Goal: Task Accomplishment & Management: Complete application form

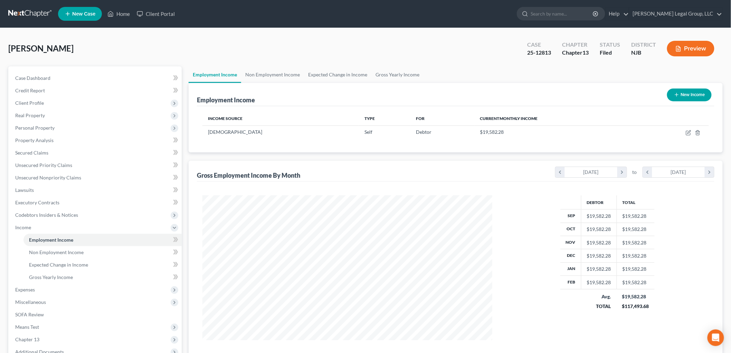
scroll to position [144, 303]
click at [125, 11] on link "Home" at bounding box center [118, 14] width 29 height 12
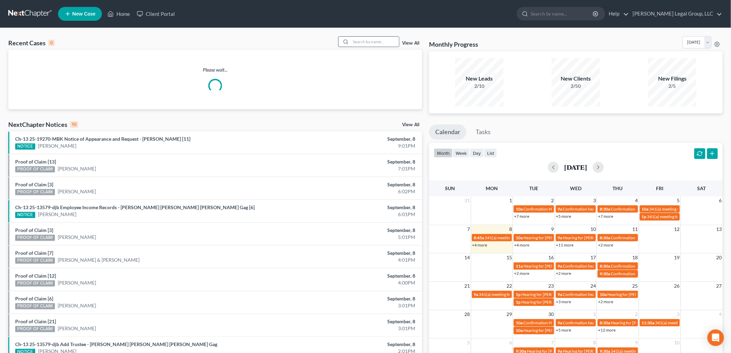
click at [365, 38] on input "search" at bounding box center [374, 42] width 48 height 10
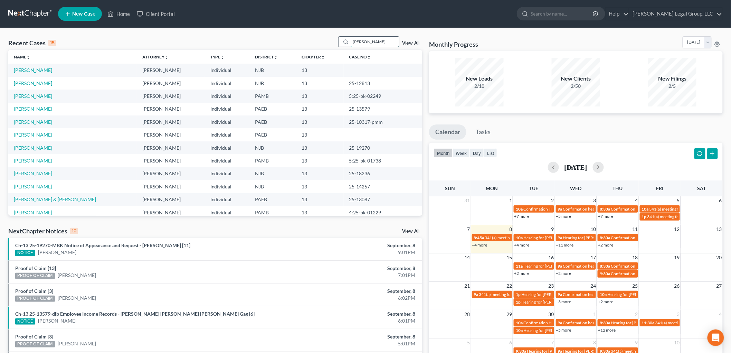
type input "[PERSON_NAME]"
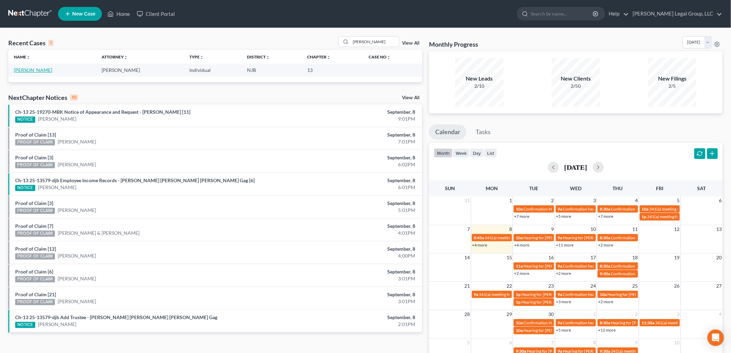
click at [43, 70] on link "[PERSON_NAME]" at bounding box center [33, 70] width 38 height 6
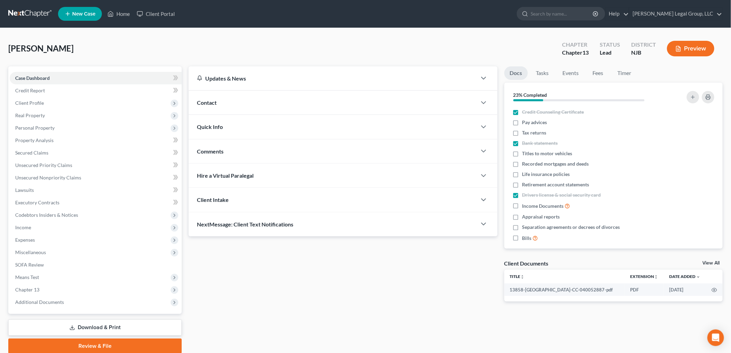
click at [99, 320] on link "Download & Print" at bounding box center [94, 327] width 173 height 16
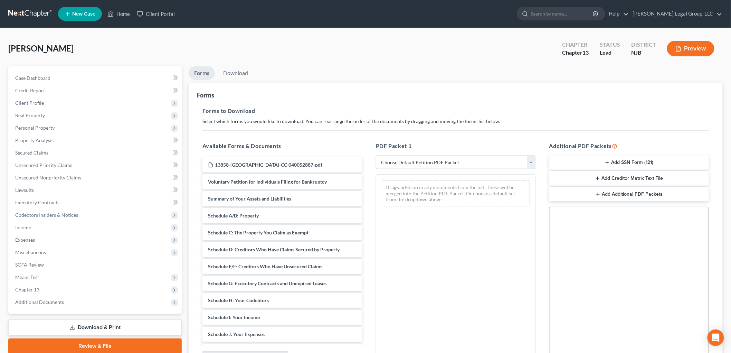
click at [651, 161] on button "Add SSN Form (121)" at bounding box center [629, 162] width 160 height 15
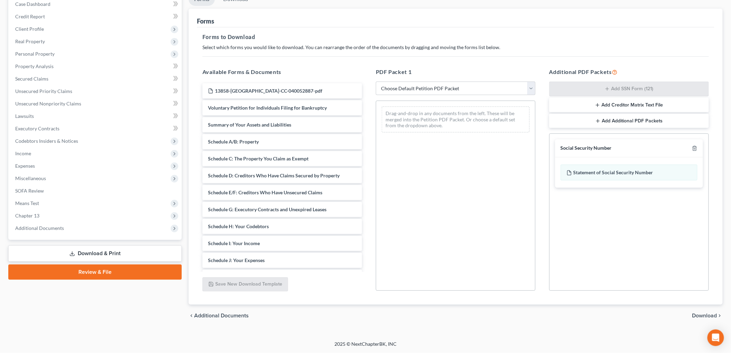
click at [696, 313] on span "Download" at bounding box center [704, 315] width 25 height 6
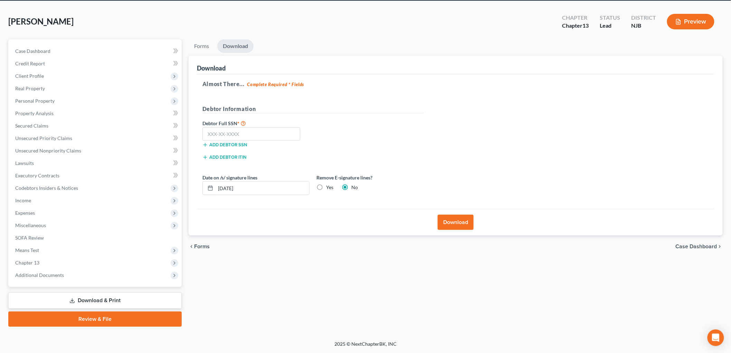
scroll to position [26, 0]
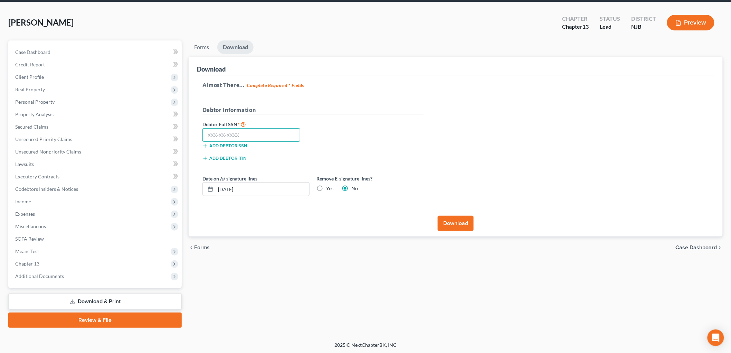
click at [254, 136] on input "text" at bounding box center [251, 135] width 98 height 14
type input "172-58-8828"
click at [456, 223] on button "Download" at bounding box center [455, 222] width 36 height 15
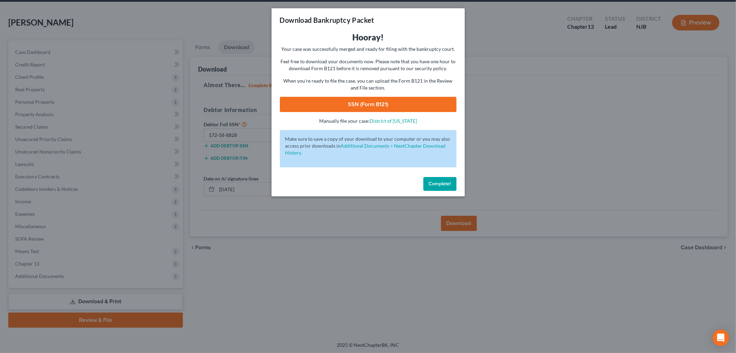
click at [389, 100] on link "SSN (Form B121)" at bounding box center [368, 104] width 177 height 15
click at [454, 184] on button "Complete!" at bounding box center [440, 184] width 33 height 14
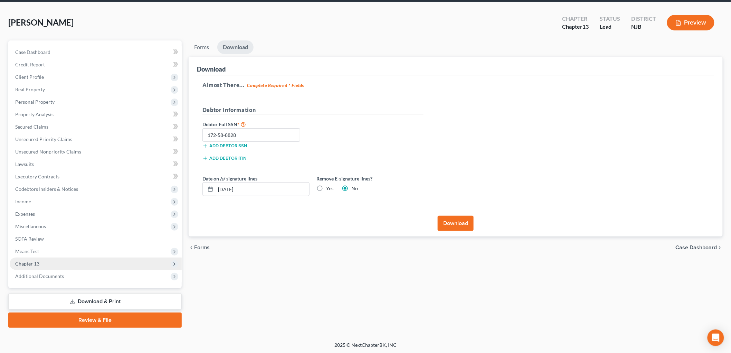
click at [49, 262] on span "Chapter 13" at bounding box center [96, 263] width 172 height 12
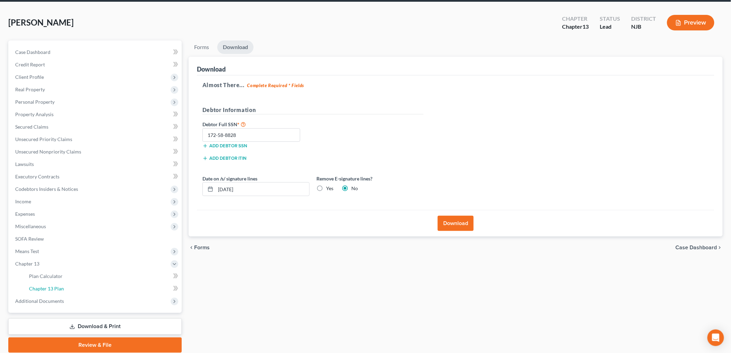
click at [80, 283] on link "Chapter 13 Plan" at bounding box center [102, 288] width 158 height 12
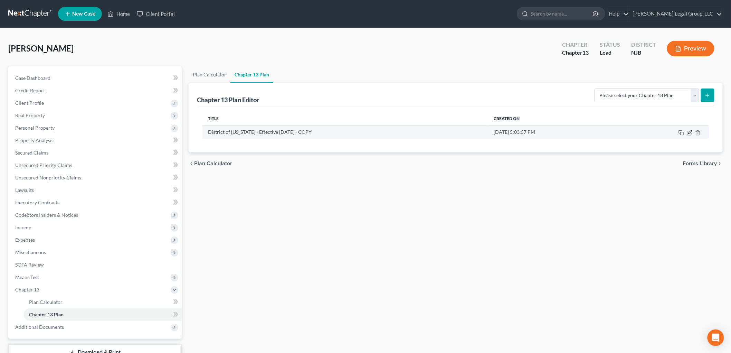
click at [688, 135] on icon "button" at bounding box center [689, 133] width 4 height 4
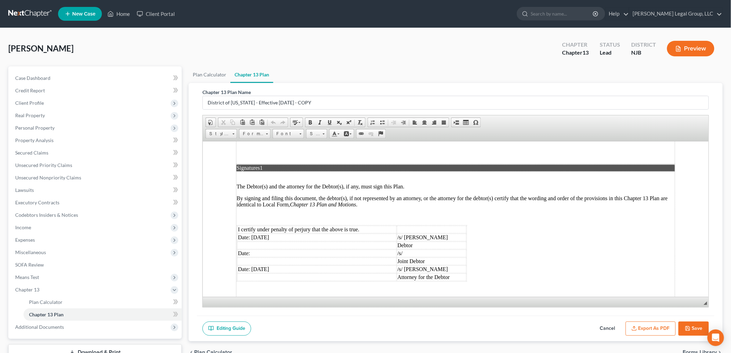
scroll to position [1779, 0]
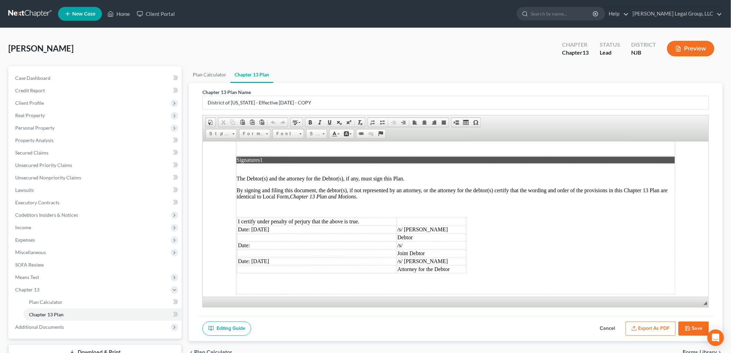
click at [645, 327] on button "Export as PDF" at bounding box center [650, 328] width 50 height 15
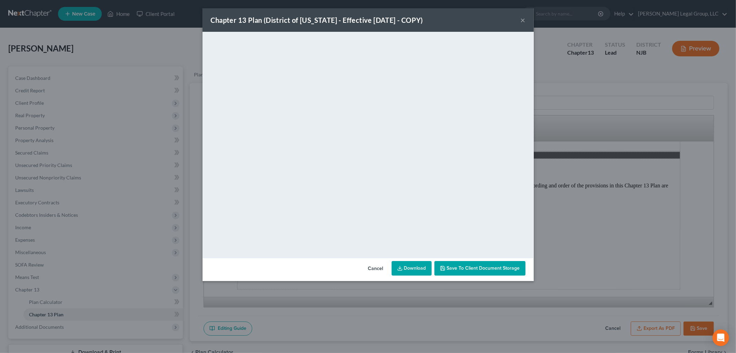
click at [479, 270] on span "Save to Client Document Storage" at bounding box center [483, 268] width 73 height 6
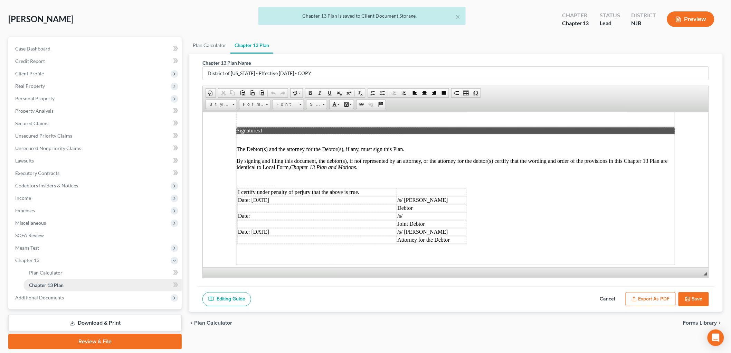
scroll to position [51, 0]
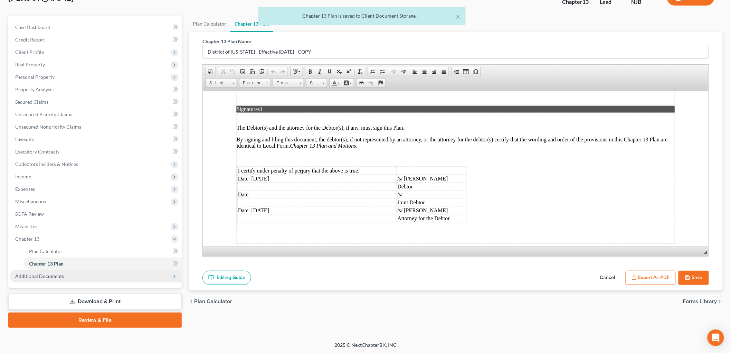
click at [49, 273] on span "Additional Documents" at bounding box center [39, 276] width 49 height 6
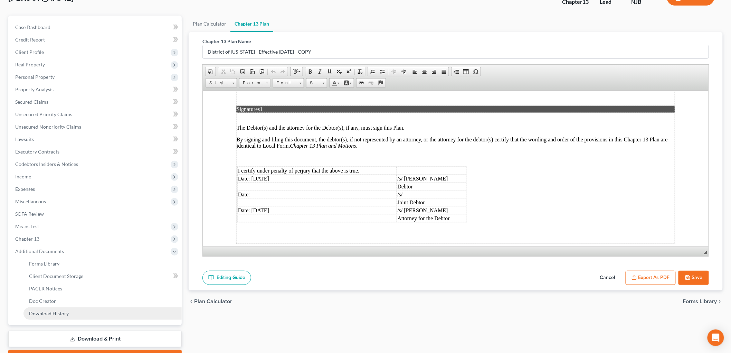
click at [105, 307] on link "Download History" at bounding box center [102, 313] width 158 height 12
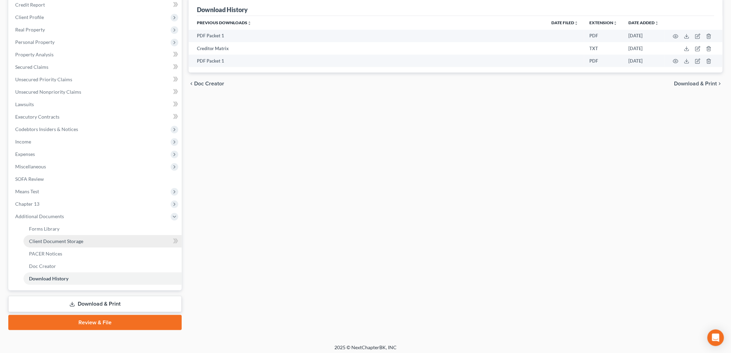
scroll to position [88, 0]
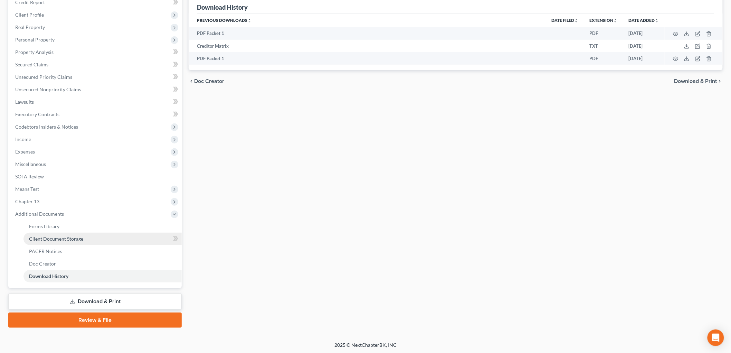
click at [71, 233] on link "Client Document Storage" at bounding box center [102, 238] width 158 height 12
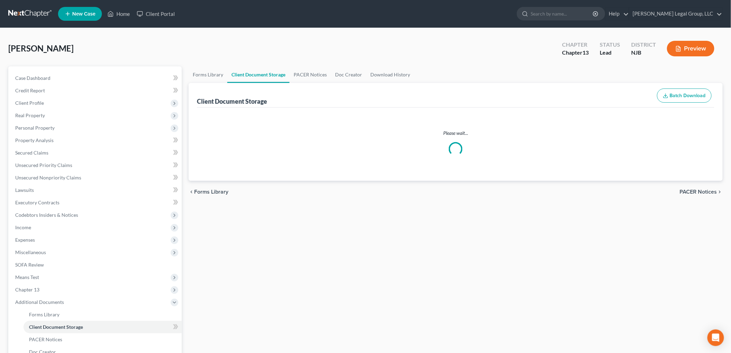
select select "9"
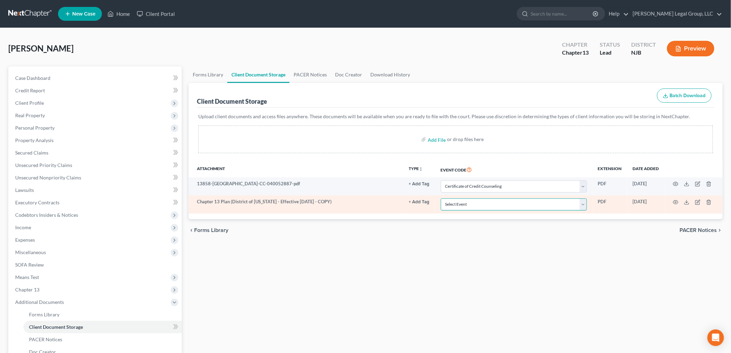
click at [478, 202] on select "Select Event 20 Largest Unsecured Creditors Amended Attorney Compensation State…" at bounding box center [514, 204] width 146 height 12
select select "19"
click at [441, 198] on select "Select Event 20 Largest Unsecured Creditors Amended Attorney Compensation State…" at bounding box center [514, 204] width 146 height 12
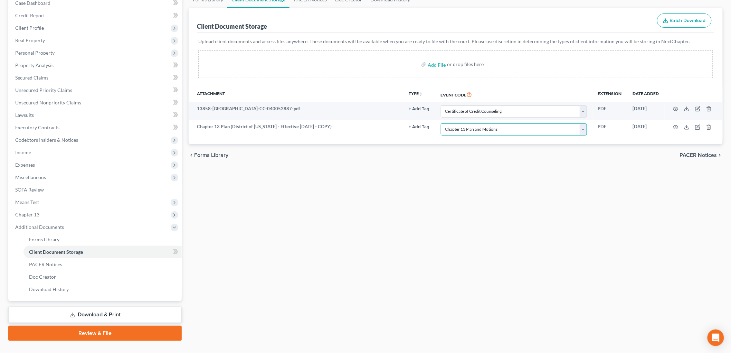
scroll to position [77, 0]
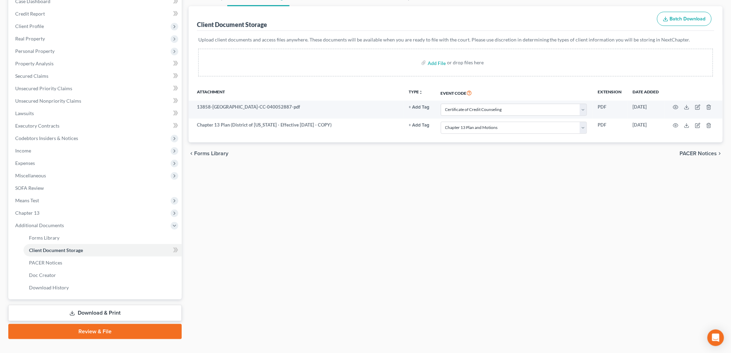
click at [134, 329] on link "Review & File" at bounding box center [94, 331] width 173 height 15
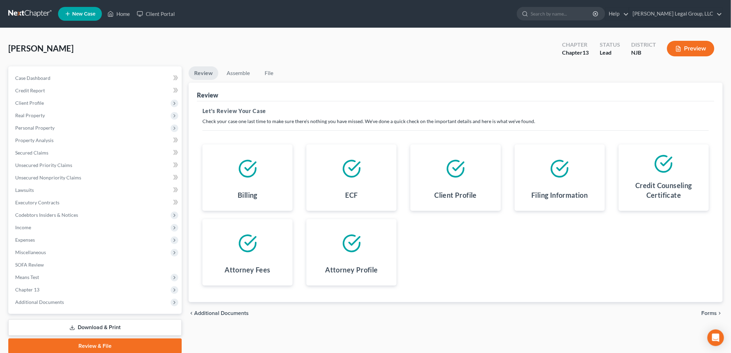
click at [713, 311] on span "Forms" at bounding box center [709, 313] width 16 height 6
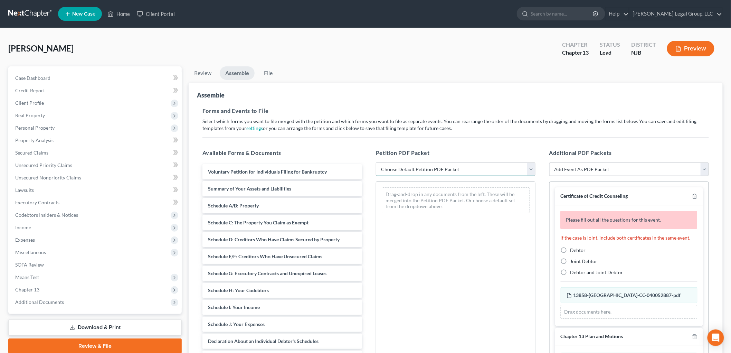
drag, startPoint x: 423, startPoint y: 167, endPoint x: 423, endPoint y: 175, distance: 7.3
click at [423, 167] on select "Choose Default Petition PDF Packet Complete Bankruptcy Petition (all forms and …" at bounding box center [456, 169] width 160 height 14
select select "0"
click at [376, 162] on select "Choose Default Petition PDF Packet Complete Bankruptcy Petition (all forms and …" at bounding box center [456, 169] width 160 height 14
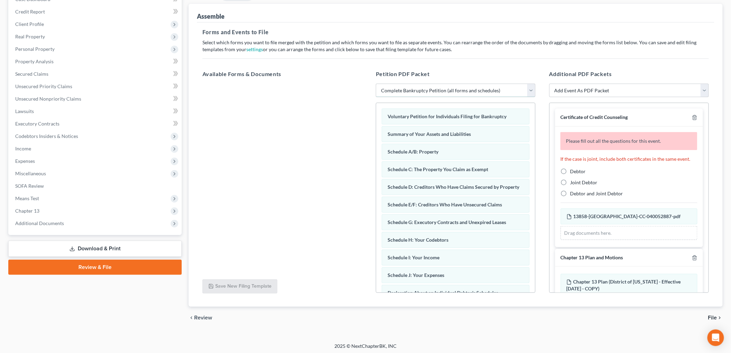
scroll to position [81, 0]
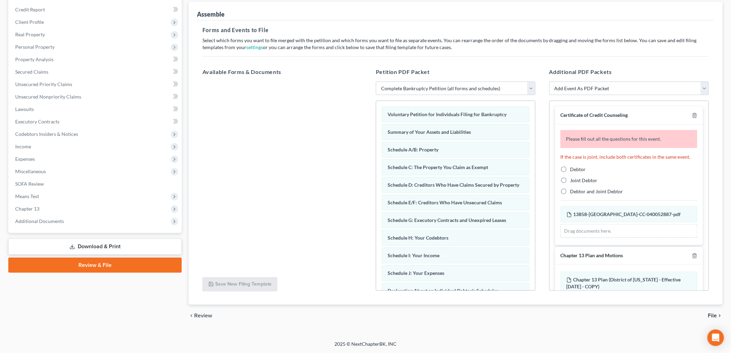
click at [576, 168] on span "Debtor" at bounding box center [578, 169] width 16 height 6
click at [576, 168] on input "Debtor" at bounding box center [575, 168] width 4 height 4
radio input "true"
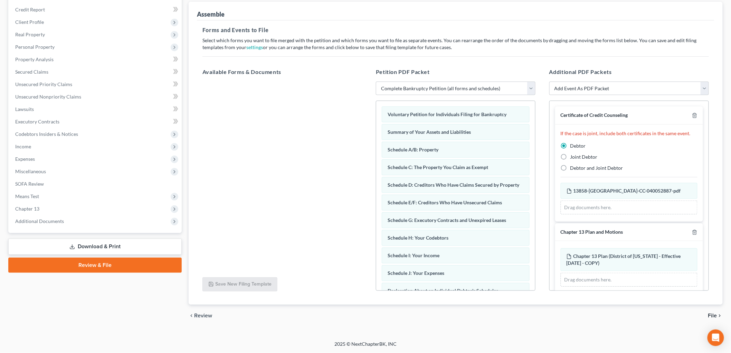
scroll to position [57, 0]
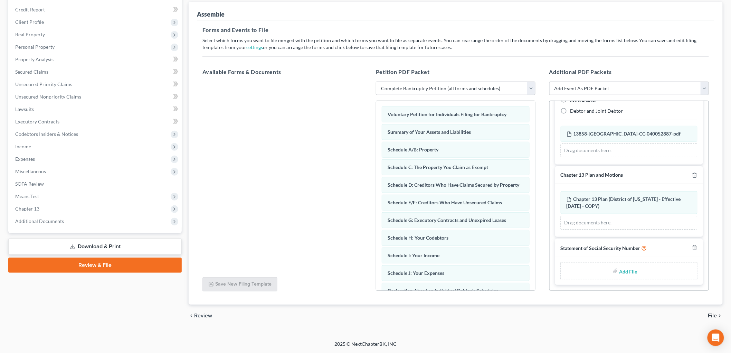
click at [622, 273] on input "file" at bounding box center [627, 270] width 17 height 12
type input "C:\fakepath\stmt of [PERSON_NAME].pdf"
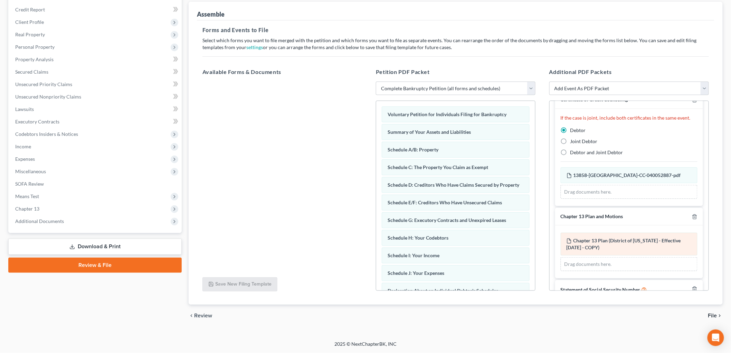
scroll to position [0, 0]
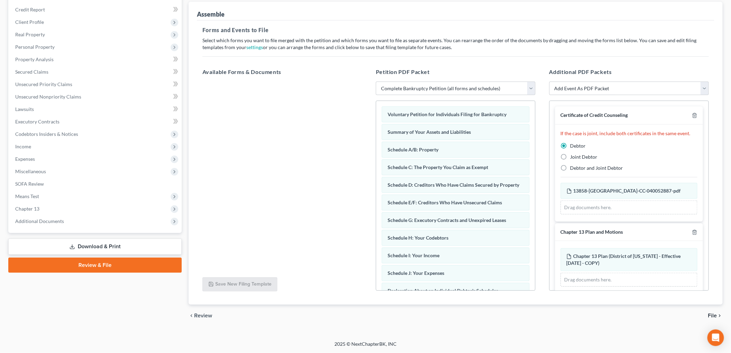
click at [709, 312] on span "File" at bounding box center [712, 315] width 9 height 6
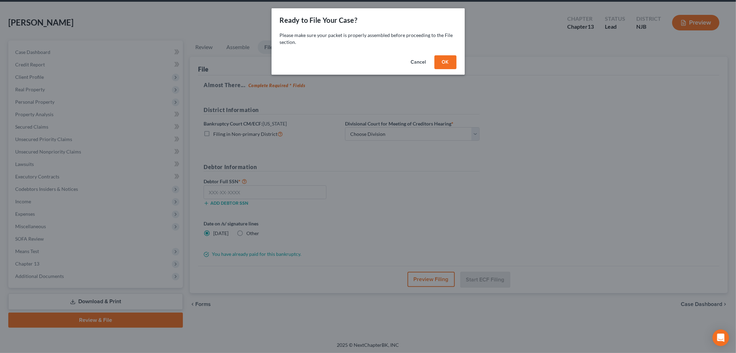
click at [442, 61] on button "OK" at bounding box center [446, 62] width 22 height 14
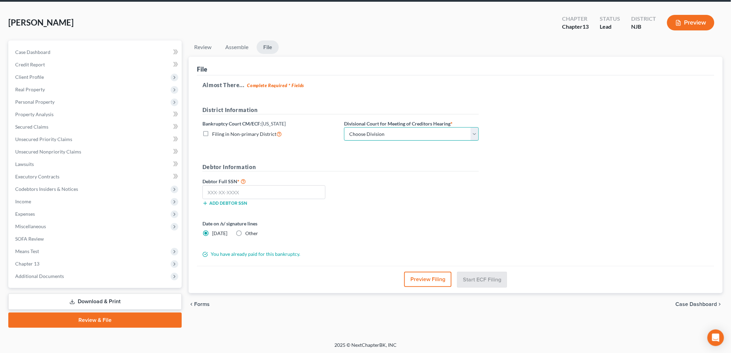
click at [384, 136] on select "Choose Division [GEOGRAPHIC_DATA] [GEOGRAPHIC_DATA]/[GEOGRAPHIC_DATA] [GEOGRAPH…" at bounding box center [411, 134] width 135 height 14
select select "3"
click at [344, 127] on select "Choose Division [GEOGRAPHIC_DATA] [GEOGRAPHIC_DATA]/[GEOGRAPHIC_DATA] [GEOGRAPH…" at bounding box center [411, 134] width 135 height 14
click at [254, 189] on input "text" at bounding box center [263, 192] width 123 height 14
type input "172-58-8828"
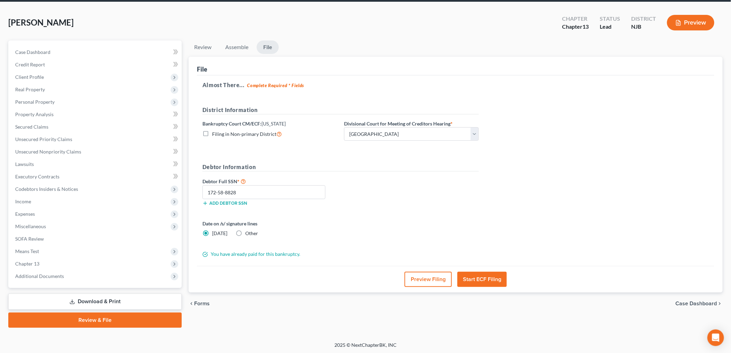
click at [490, 280] on button "Start ECF Filing" at bounding box center [481, 278] width 49 height 15
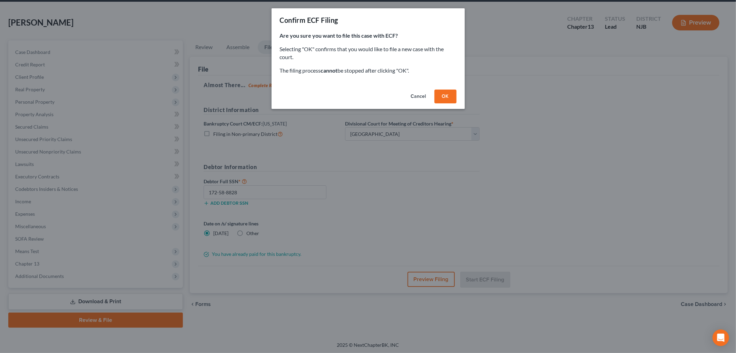
click at [443, 95] on button "OK" at bounding box center [446, 96] width 22 height 14
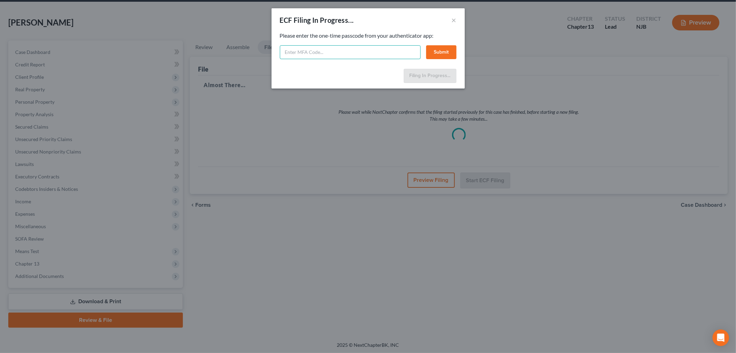
click at [395, 57] on input "text" at bounding box center [350, 52] width 141 height 14
type input "252966"
click at [446, 48] on button "Submit" at bounding box center [441, 52] width 30 height 14
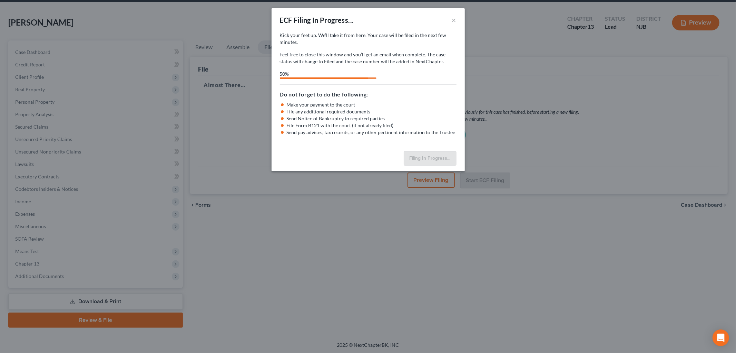
select select "3"
